Goal: Book appointment/travel/reservation

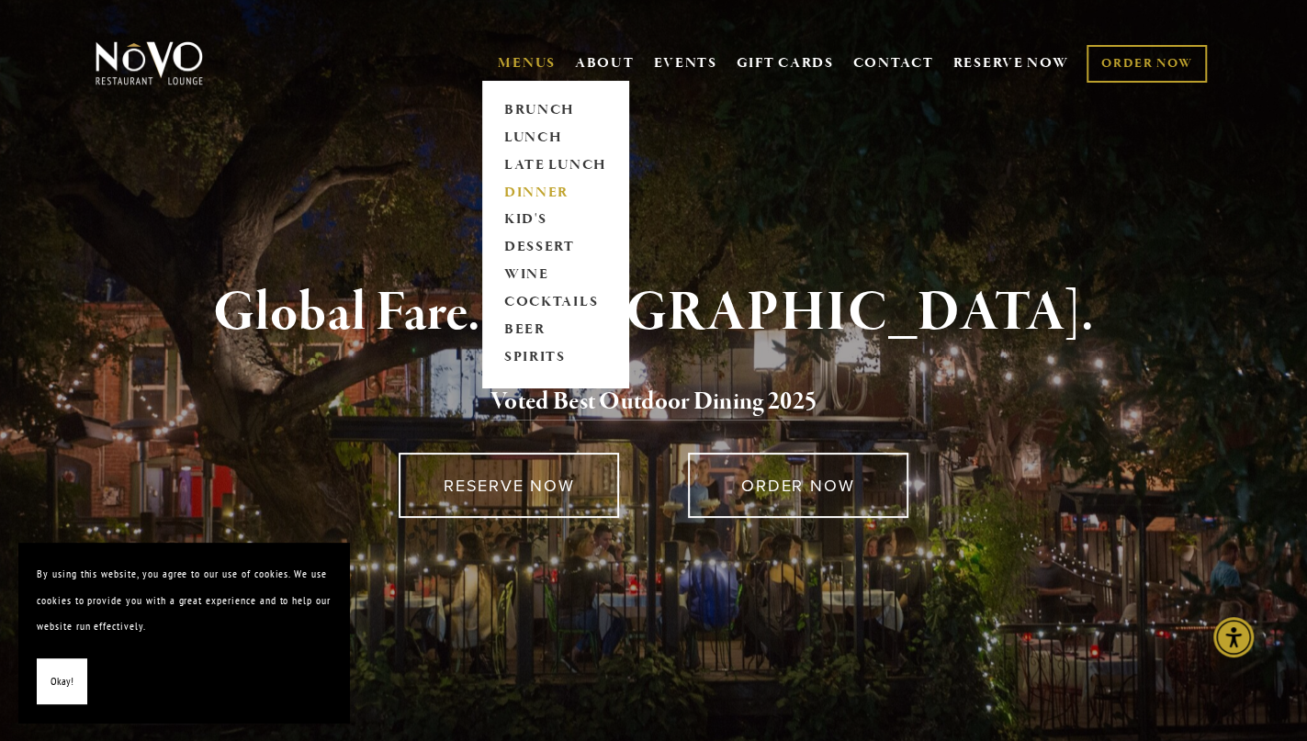
click at [535, 185] on link "DINNER" at bounding box center [555, 193] width 115 height 28
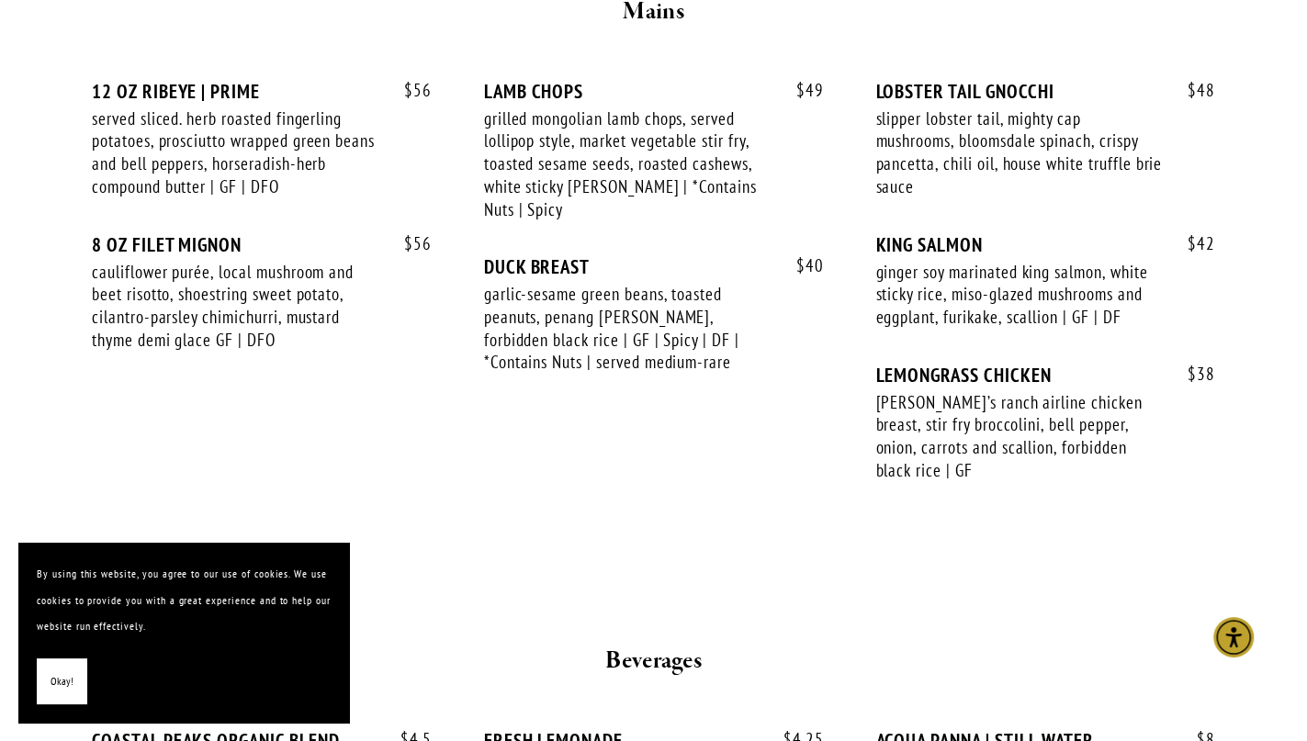
scroll to position [3173, 0]
click at [62, 686] on span "Okay!" at bounding box center [62, 682] width 23 height 27
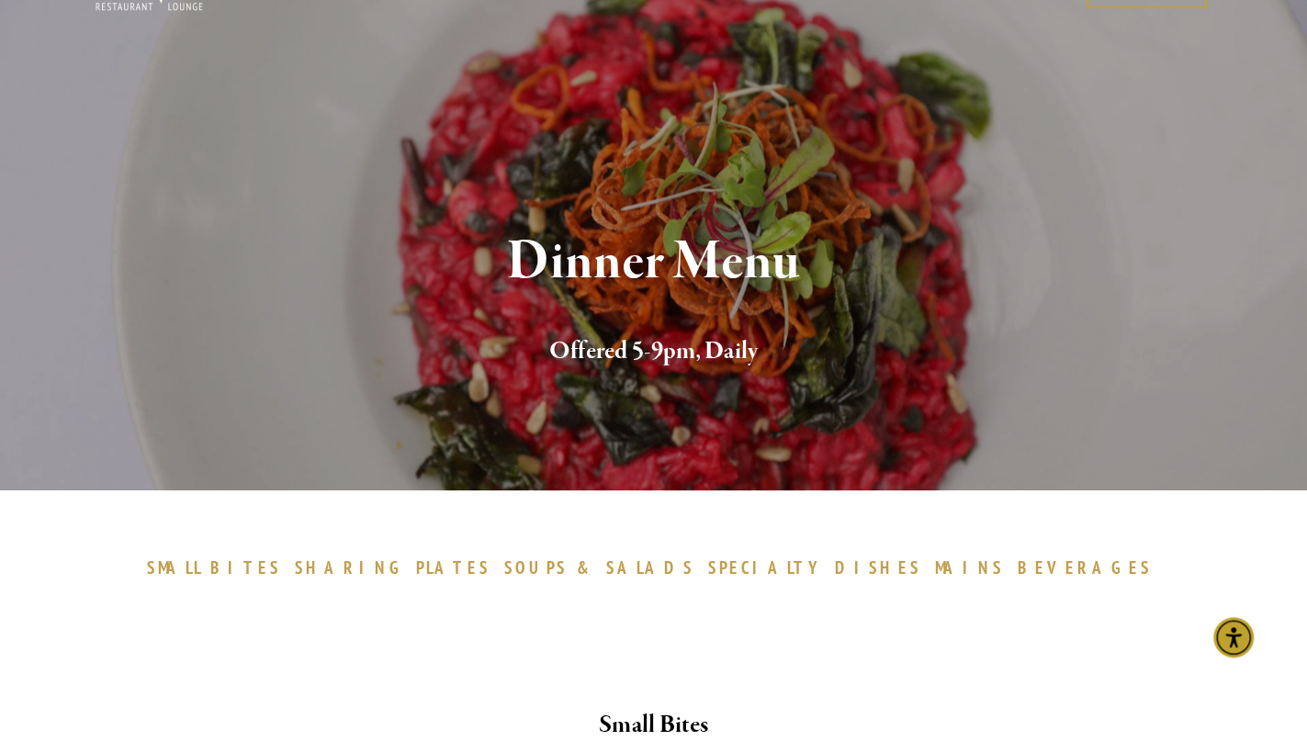
scroll to position [0, 0]
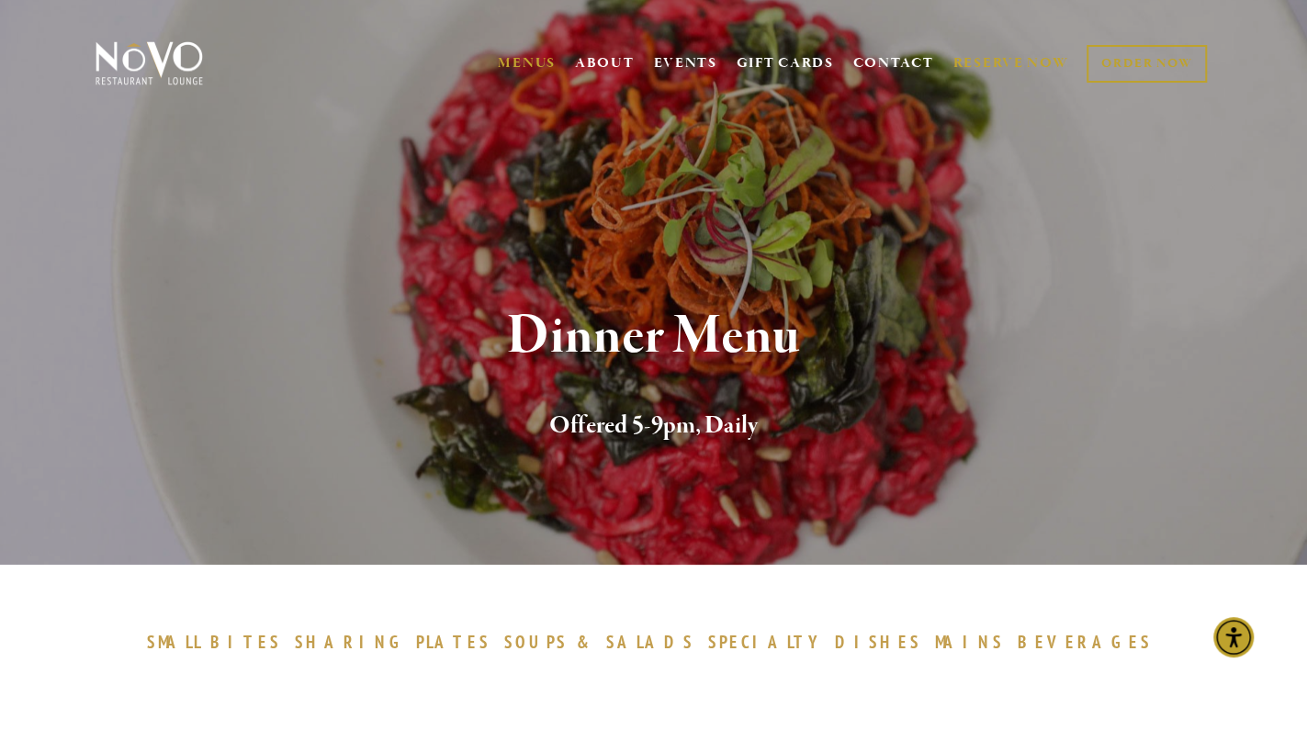
click at [1019, 65] on link "RESERVE NOW" at bounding box center [1011, 63] width 116 height 35
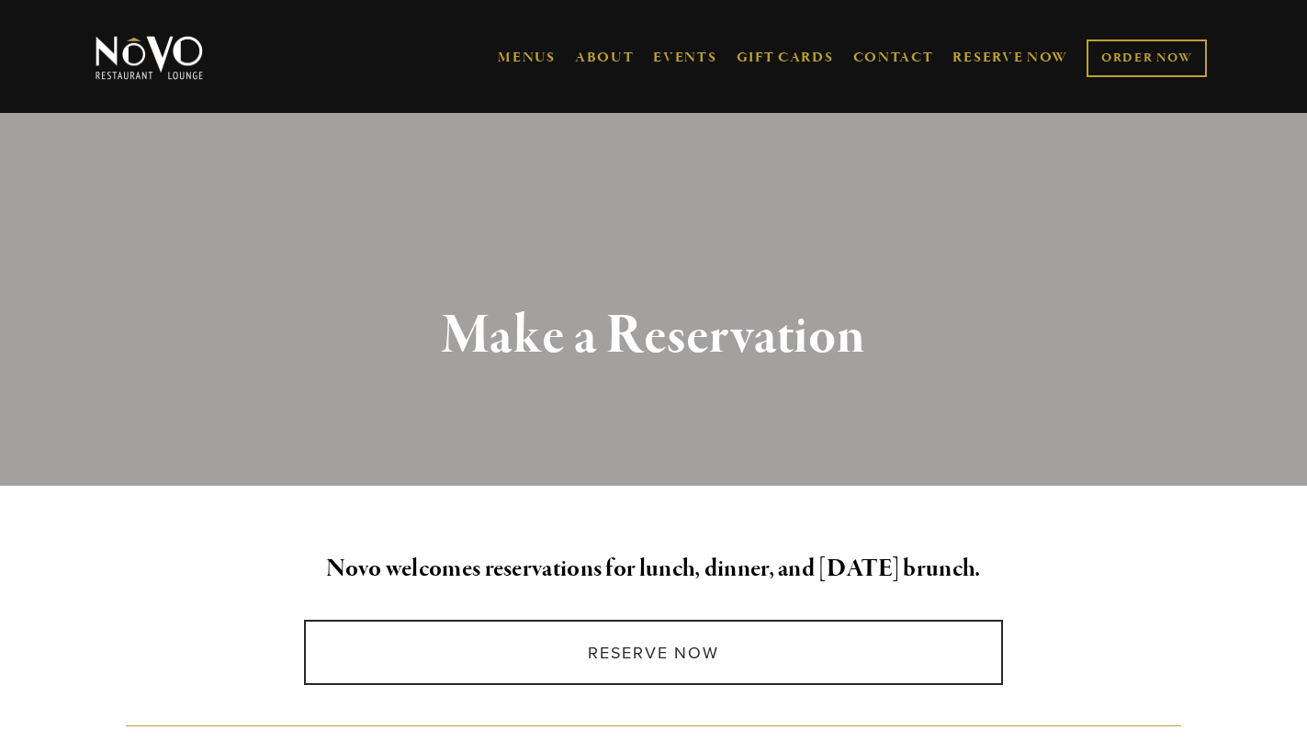
scroll to position [461, 0]
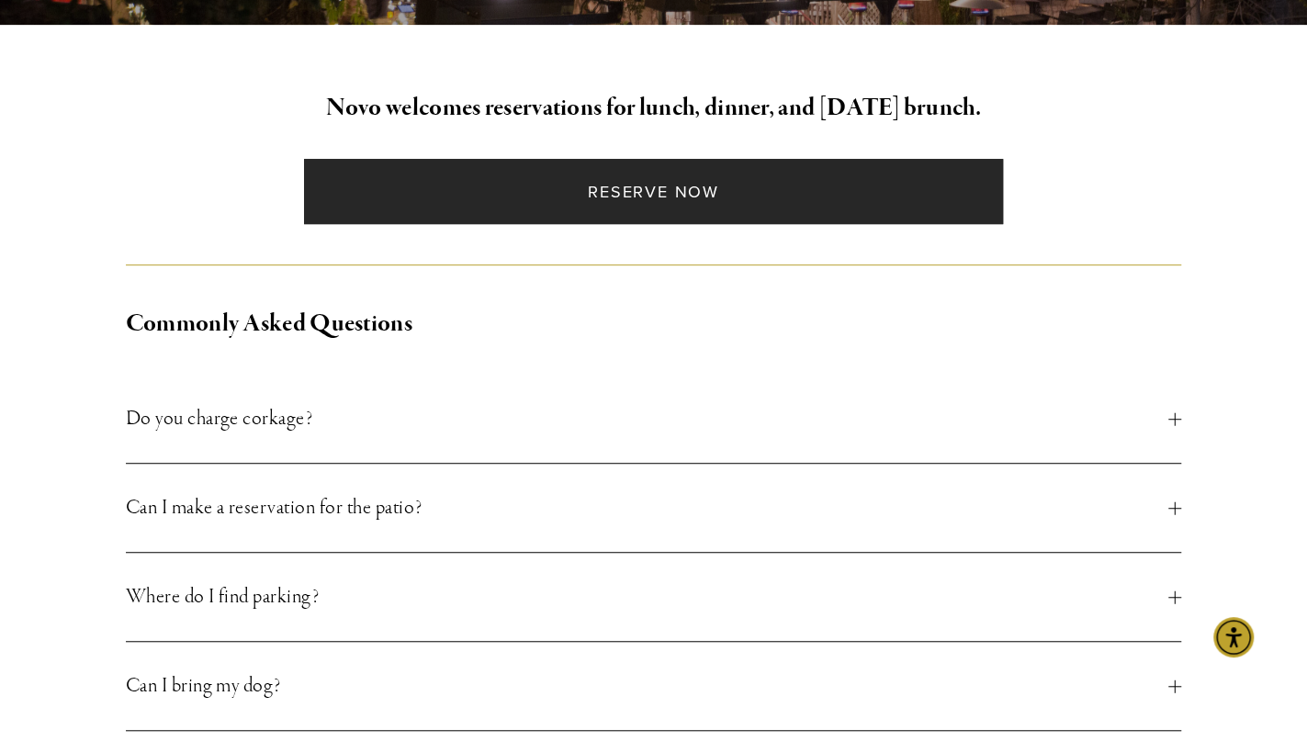
click at [828, 177] on link "Reserve Now" at bounding box center [654, 191] width 700 height 65
